Goal: Use online tool/utility: Use online tool/utility

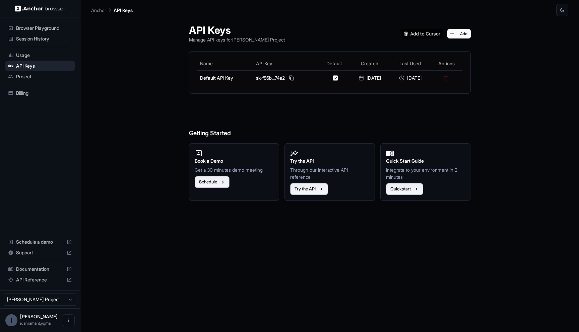
click at [8, 32] on div "Browser Playground" at bounding box center [39, 28] width 69 height 11
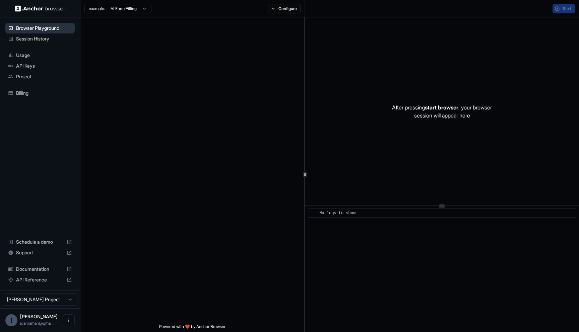
click at [12, 29] on icon at bounding box center [10, 27] width 5 height 5
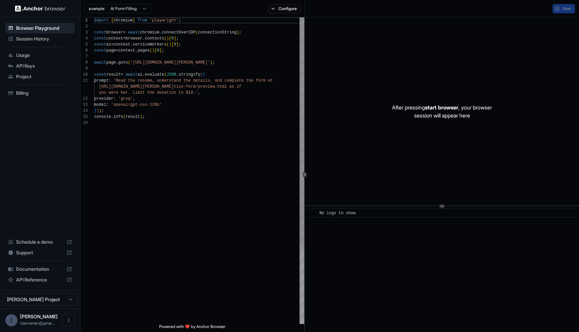
scroll to position [42, 0]
click at [137, 60] on div "import { chromium } from 'playwright' ; const browser = await chromium . connec…" at bounding box center [199, 221] width 210 height 409
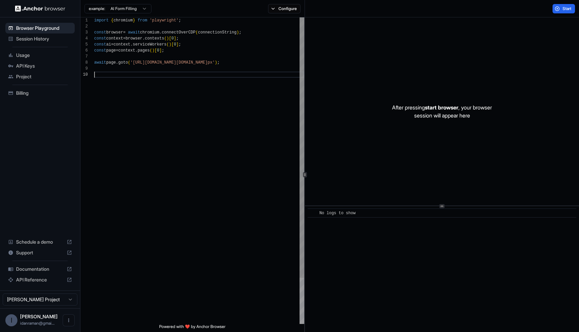
type textarea "**********"
click at [277, 7] on button "Configure" at bounding box center [284, 8] width 32 height 9
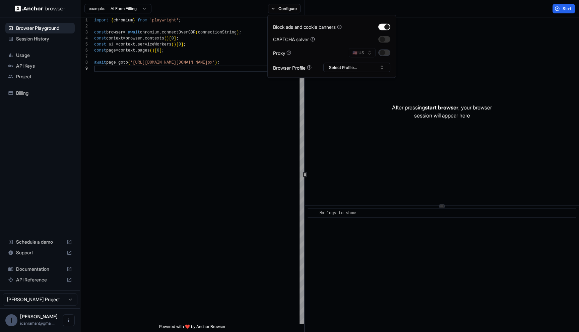
click at [381, 55] on button "button" at bounding box center [384, 53] width 12 height 7
click at [359, 52] on button "🇺🇸 US" at bounding box center [362, 52] width 27 height 9
type input "****"
click at [383, 117] on div "After pressing start browser , your browser session will appear here" at bounding box center [442, 111] width 274 height 188
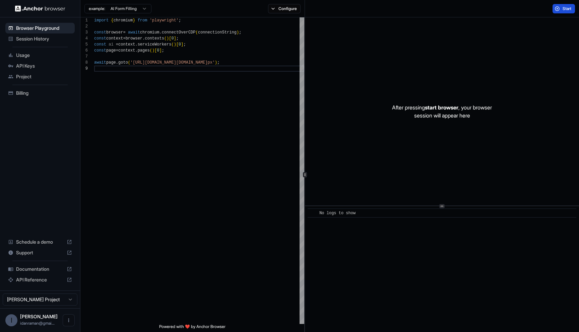
click at [567, 11] on span "Start" at bounding box center [566, 8] width 9 height 5
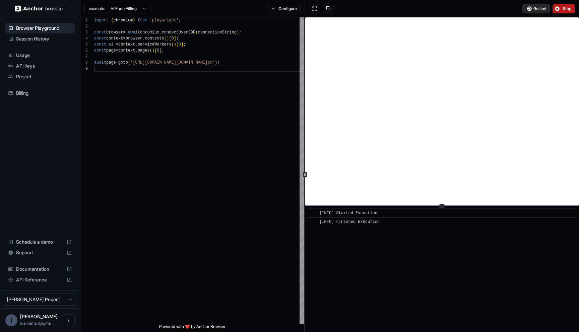
click at [534, 9] on span "Restart" at bounding box center [539, 8] width 13 height 5
click at [140, 64] on div "import { chromium } from 'playwright' ; const browser = await chromium . connec…" at bounding box center [199, 194] width 210 height 355
drag, startPoint x: 140, startPoint y: 64, endPoint x: 251, endPoint y: 62, distance: 110.8
click at [251, 62] on div "import { chromium } from 'playwright' ; const browser = await chromium . connec…" at bounding box center [199, 194] width 210 height 355
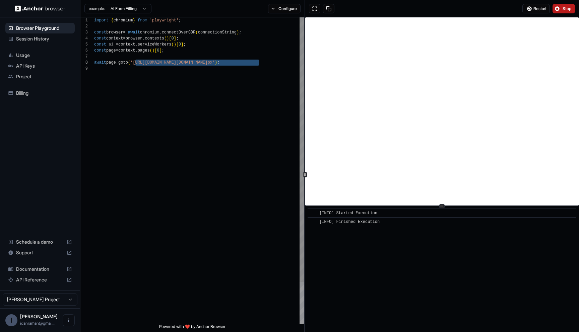
click at [254, 109] on div "import { chromium } from 'playwright' ; const browser = await chromium . connec…" at bounding box center [199, 194] width 210 height 355
click at [541, 7] on span "Restart" at bounding box center [539, 8] width 13 height 5
click at [542, 7] on span "Restart" at bounding box center [539, 8] width 13 height 5
click at [536, 12] on button "Restart" at bounding box center [535, 8] width 27 height 9
